Goal: Information Seeking & Learning: Learn about a topic

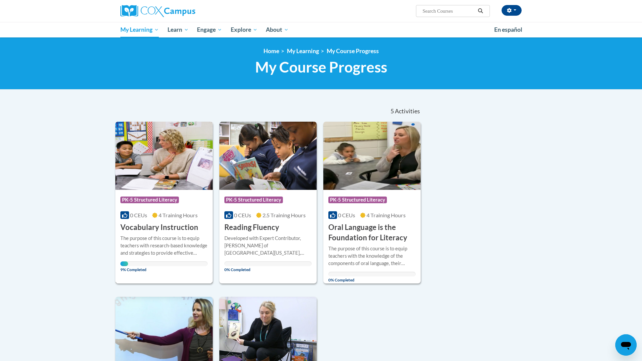
click at [143, 237] on div "The purpose of this course is to equip teachers with research-based knowledge a…" at bounding box center [163, 246] width 87 height 22
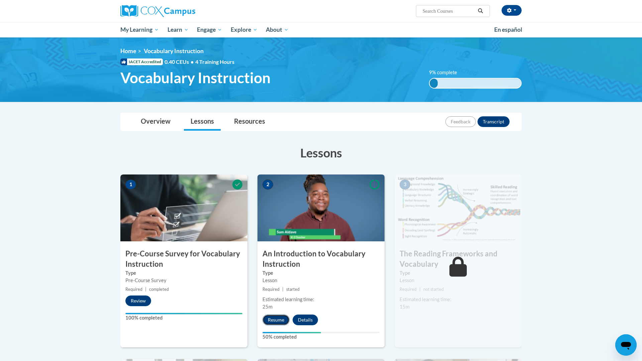
click at [272, 319] on button "Resume" at bounding box center [276, 320] width 27 height 11
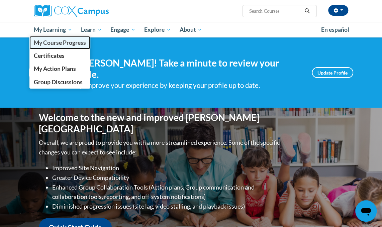
click at [60, 45] on span "My Course Progress" at bounding box center [60, 42] width 52 height 7
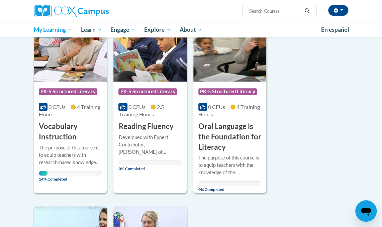
scroll to position [101, 0]
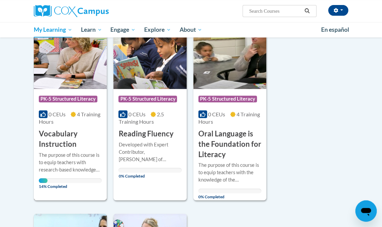
click at [60, 148] on h3 "Vocabulary Instruction" at bounding box center [70, 139] width 63 height 21
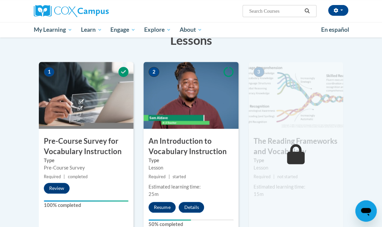
scroll to position [127, 0]
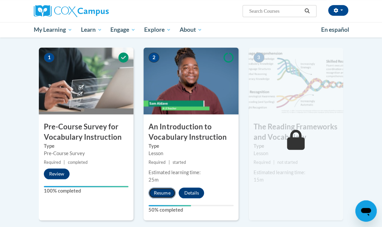
click at [158, 190] on button "Resume" at bounding box center [162, 193] width 27 height 11
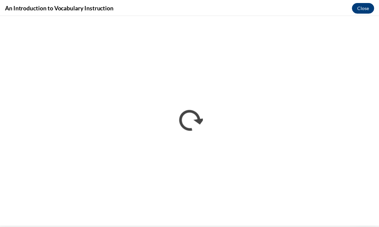
scroll to position [0, 0]
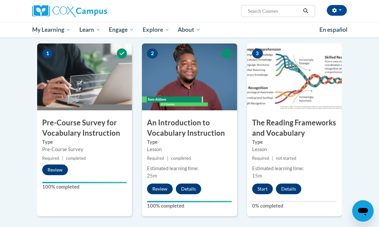
scroll to position [130, 0]
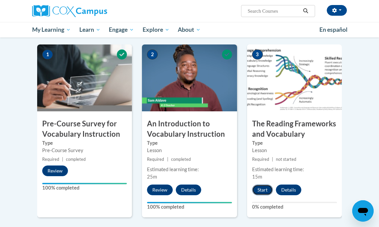
click at [260, 188] on button "Start" at bounding box center [262, 190] width 21 height 11
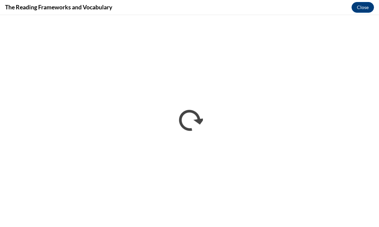
scroll to position [0, 0]
